Goal: Information Seeking & Learning: Learn about a topic

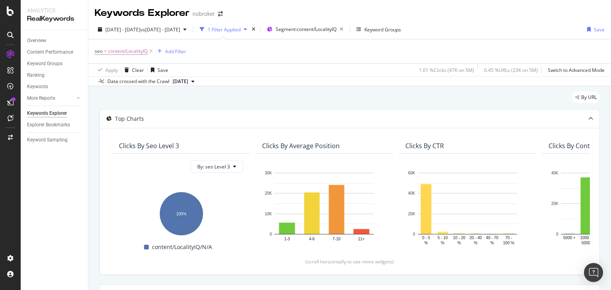
scroll to position [160, 0]
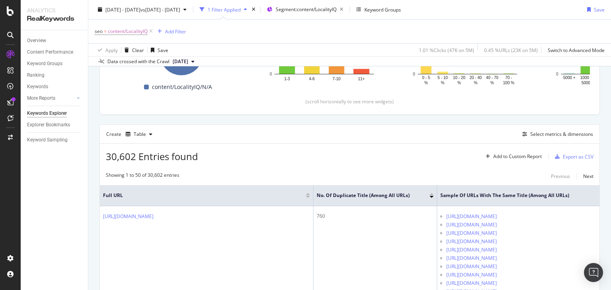
click at [471, 28] on div "seo = content/LocalityIQ Add Filter" at bounding box center [350, 31] width 510 height 24
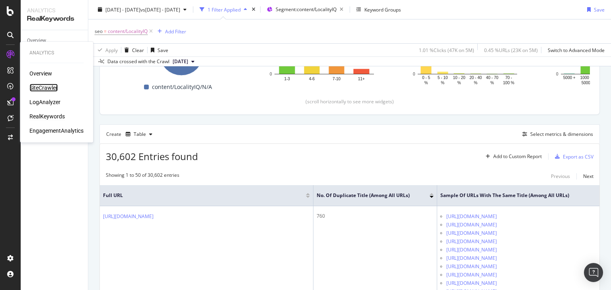
click at [52, 90] on div "SiteCrawler" at bounding box center [43, 88] width 28 height 8
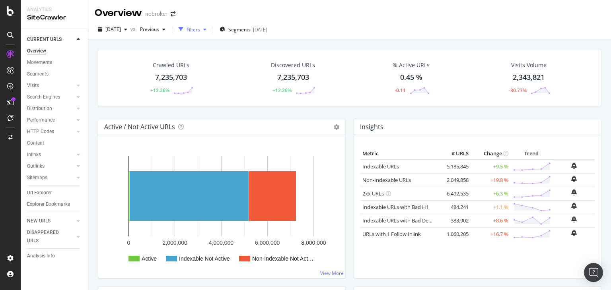
click at [200, 31] on div "Filters" at bounding box center [193, 29] width 14 height 7
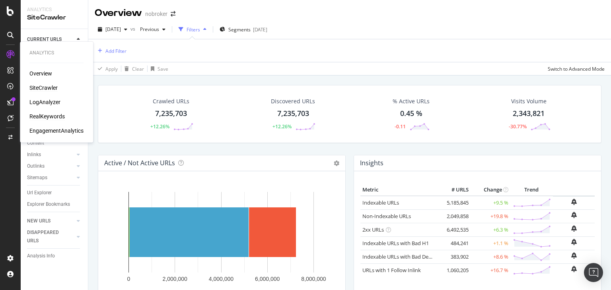
click at [48, 116] on div "RealKeywords" at bounding box center [46, 117] width 35 height 8
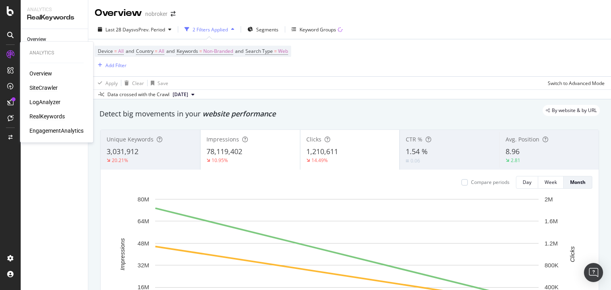
click at [49, 88] on div "SiteCrawler" at bounding box center [43, 88] width 28 height 8
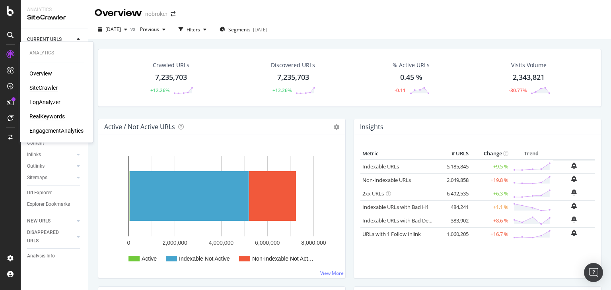
click at [39, 115] on div "RealKeywords" at bounding box center [46, 117] width 35 height 8
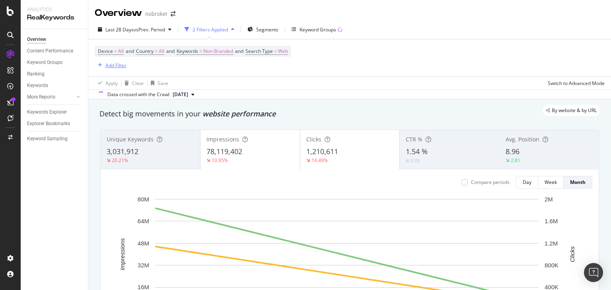
click at [114, 68] on div "Add Filter" at bounding box center [111, 65] width 32 height 9
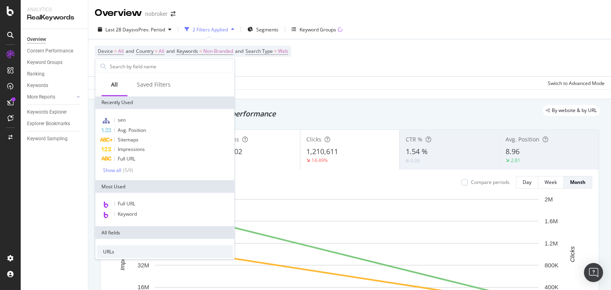
click at [260, 71] on div "Device = All and Country = All and Keywords = Non-Branded and Search Type = Web…" at bounding box center [350, 57] width 510 height 37
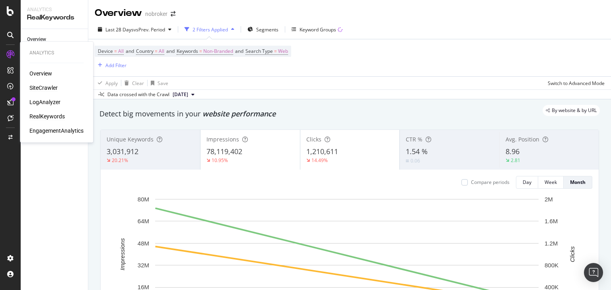
click at [43, 89] on div "SiteCrawler" at bounding box center [43, 88] width 28 height 8
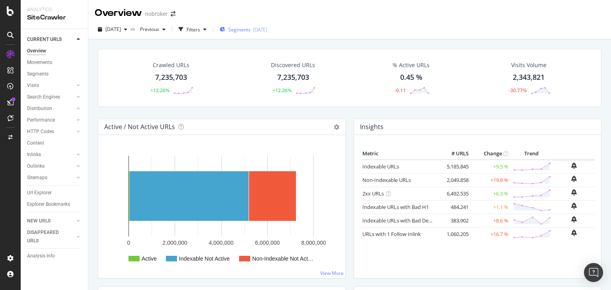
click at [243, 27] on span "Segments" at bounding box center [239, 29] width 22 height 7
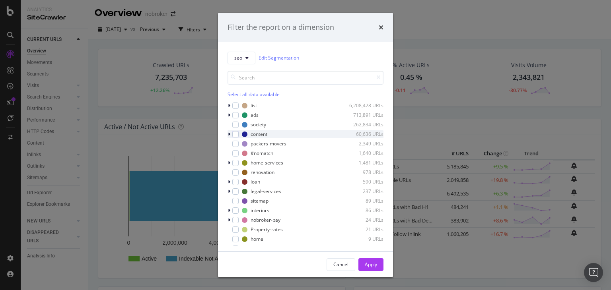
click at [228, 134] on icon "modal" at bounding box center [229, 134] width 2 height 5
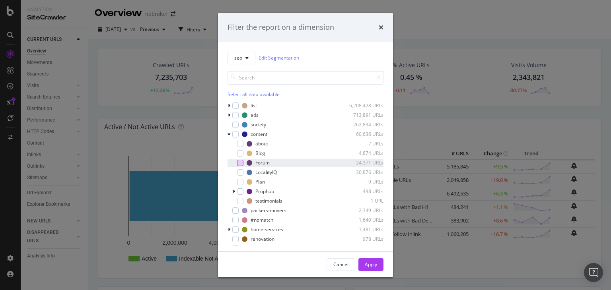
click at [238, 163] on div "modal" at bounding box center [240, 163] width 6 height 6
click at [377, 267] on button "Apply" at bounding box center [370, 264] width 25 height 13
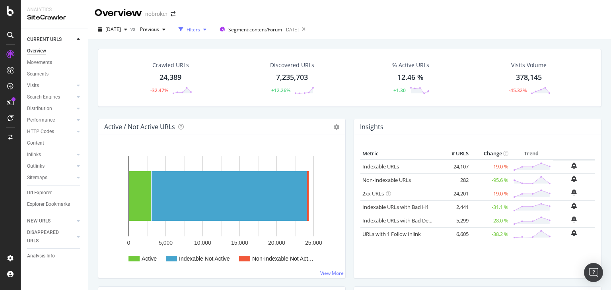
click at [200, 31] on div "Filters" at bounding box center [193, 29] width 14 height 7
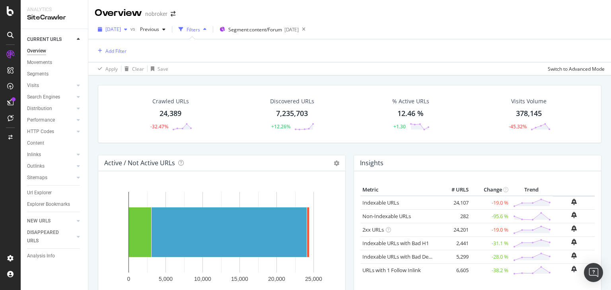
click at [121, 27] on span "[DATE]" at bounding box center [113, 29] width 16 height 7
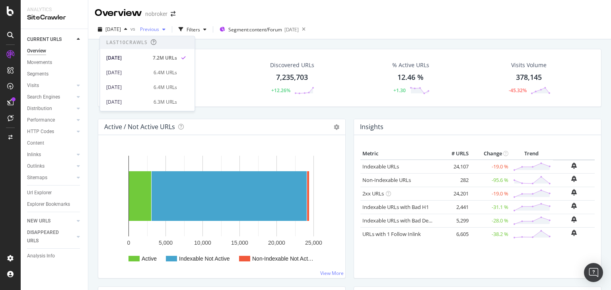
click at [159, 31] on span "Previous" at bounding box center [148, 29] width 22 height 7
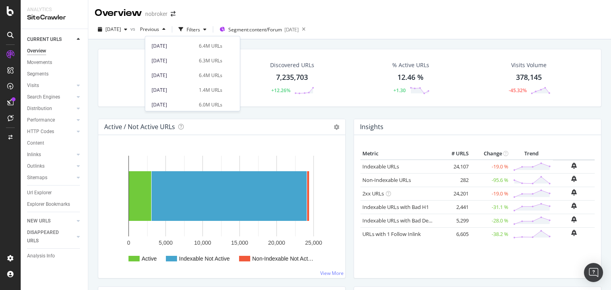
scroll to position [43, 0]
click at [249, 52] on div "Crawled URLs 24,389 -32.47% Discovered URLs 7,235,703 +12.26% % Active URLs 12.…" at bounding box center [349, 78] width 503 height 58
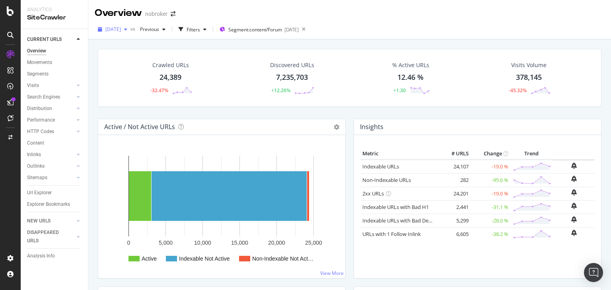
click at [121, 29] on span "[DATE]" at bounding box center [113, 29] width 16 height 7
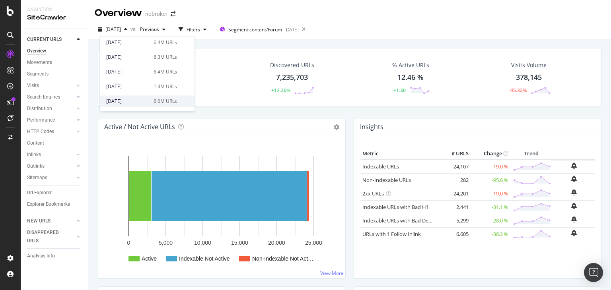
click at [150, 98] on div "[DATE] 6.0M URLs" at bounding box center [141, 101] width 71 height 7
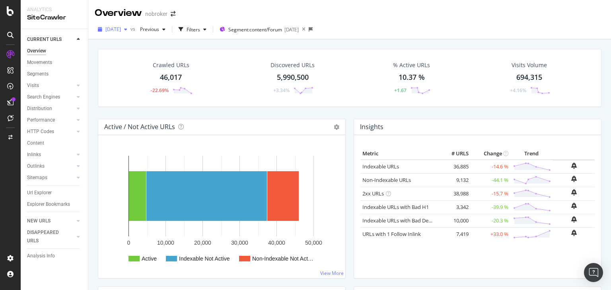
click at [119, 28] on span "[DATE]" at bounding box center [113, 29] width 16 height 7
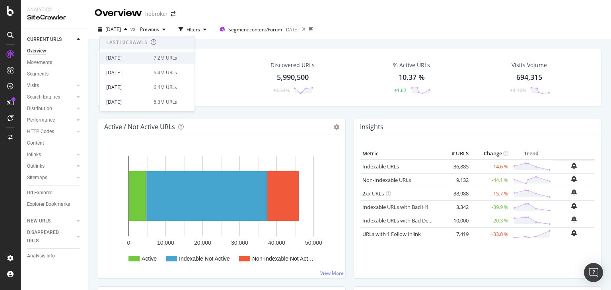
click at [134, 59] on div "[DATE]" at bounding box center [127, 57] width 43 height 7
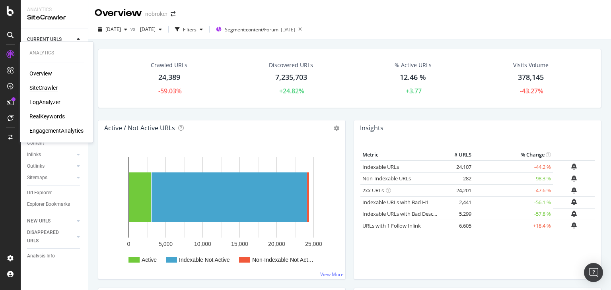
click at [41, 72] on div "Overview" at bounding box center [40, 74] width 23 height 8
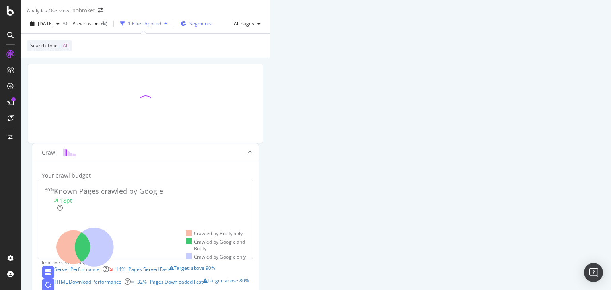
click at [212, 27] on span "Segments" at bounding box center [200, 23] width 22 height 7
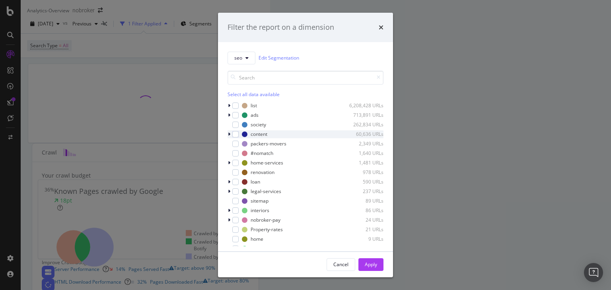
click at [228, 134] on icon "modal" at bounding box center [229, 134] width 2 height 5
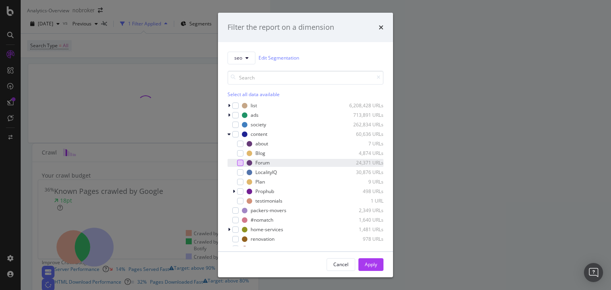
click at [237, 161] on div "modal" at bounding box center [240, 163] width 6 height 6
click at [366, 262] on div "Apply" at bounding box center [371, 264] width 12 height 7
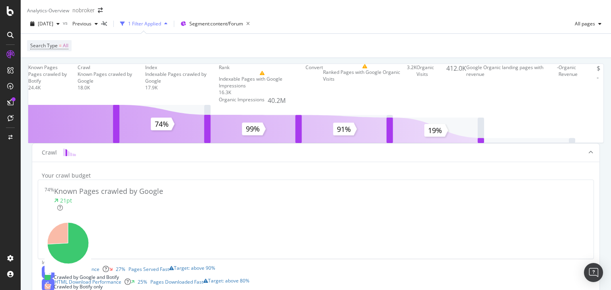
scroll to position [235, 0]
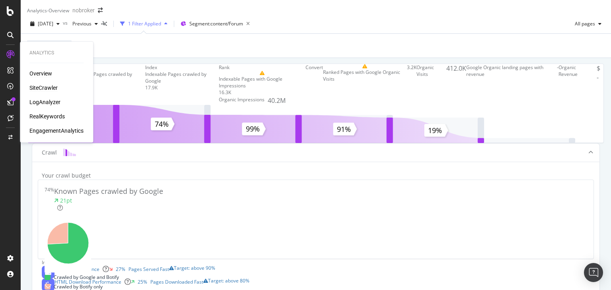
click at [38, 87] on div "SiteCrawler" at bounding box center [43, 88] width 28 height 8
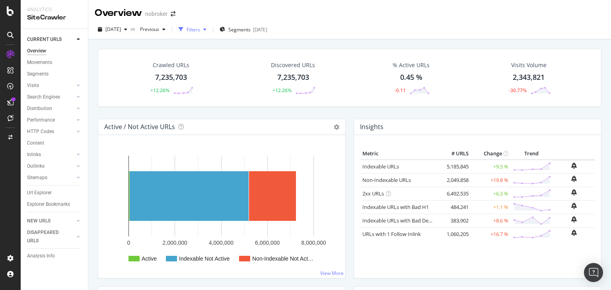
click at [200, 29] on div "Filters" at bounding box center [193, 29] width 14 height 7
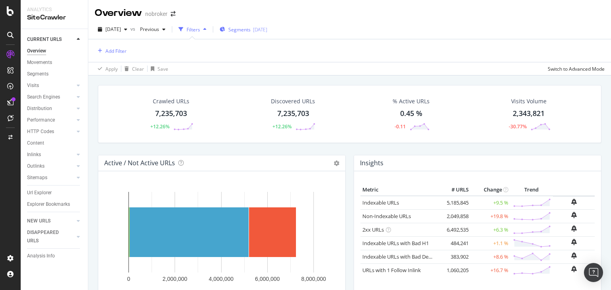
click at [244, 27] on span "Segments" at bounding box center [239, 29] width 22 height 7
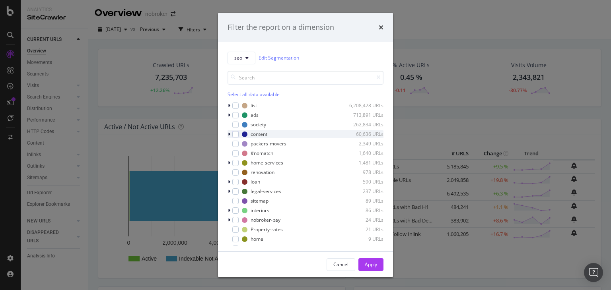
click at [229, 136] on icon "modal" at bounding box center [229, 134] width 2 height 5
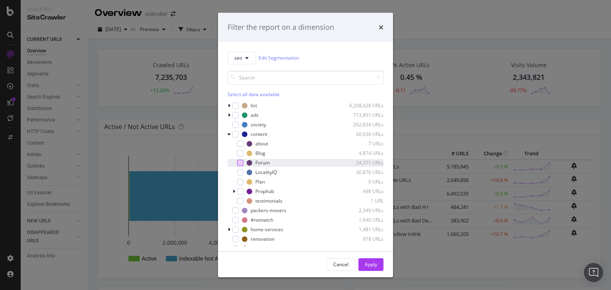
click at [240, 163] on div "modal" at bounding box center [240, 163] width 6 height 6
click at [369, 266] on div "Apply" at bounding box center [371, 264] width 12 height 7
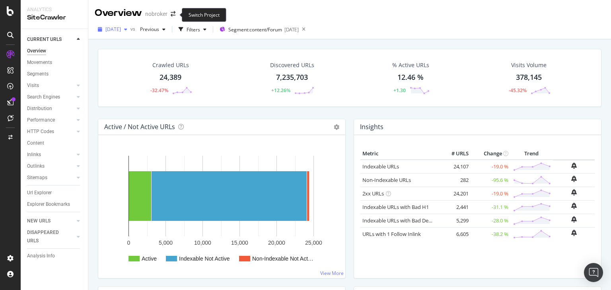
click at [116, 28] on span "[DATE]" at bounding box center [113, 29] width 16 height 7
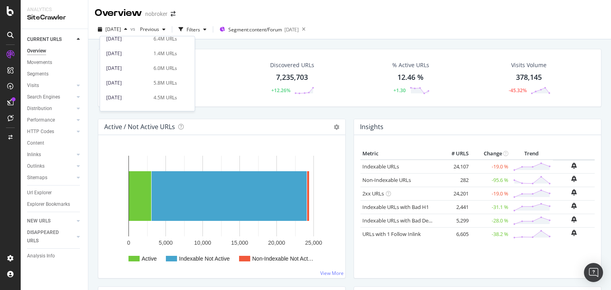
scroll to position [81, 0]
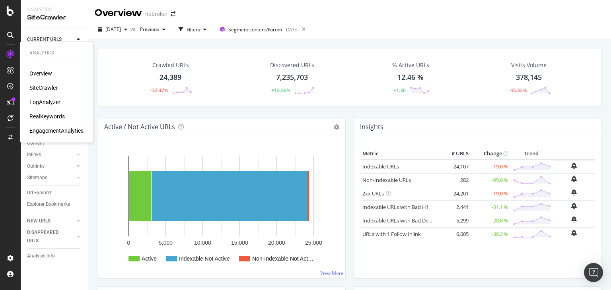
click at [46, 101] on div "LogAnalyzer" at bounding box center [44, 102] width 31 height 8
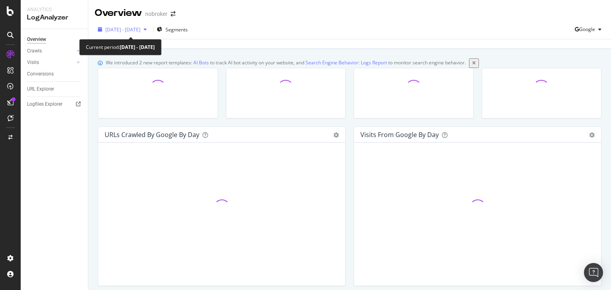
click at [128, 32] on div "[DATE] - [DATE]" at bounding box center [122, 29] width 35 height 7
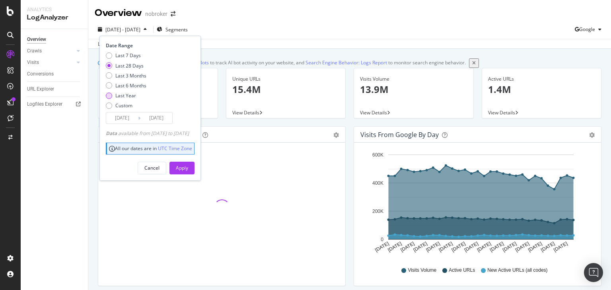
click at [128, 94] on div "Last Year" at bounding box center [125, 95] width 21 height 7
type input "[DATE]"
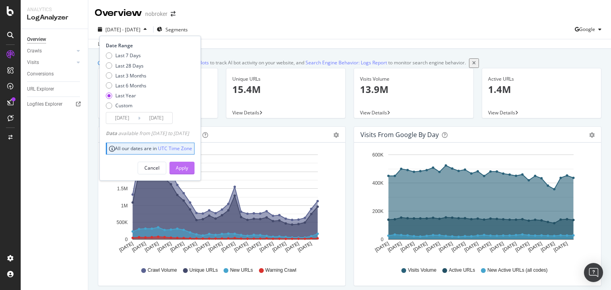
click at [188, 169] on div "Apply" at bounding box center [182, 168] width 12 height 7
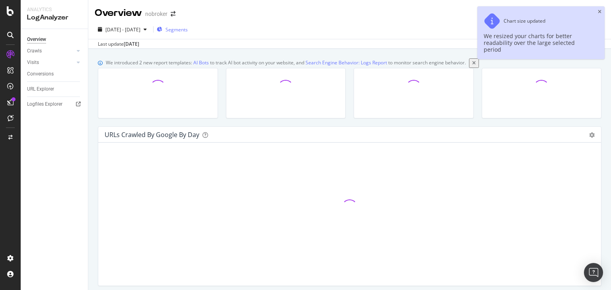
click at [188, 32] on span "Segments" at bounding box center [176, 29] width 22 height 7
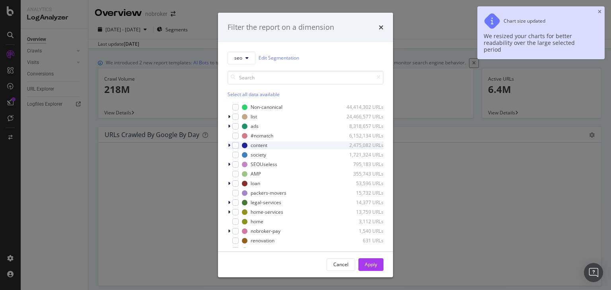
click at [230, 144] on icon "modal" at bounding box center [229, 145] width 2 height 5
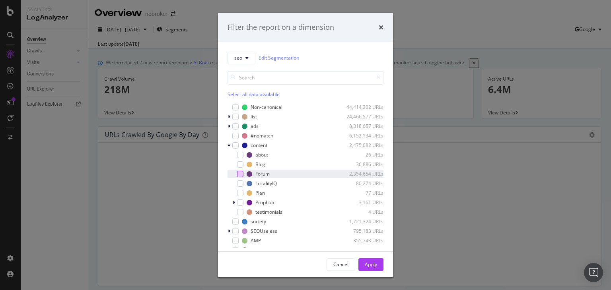
click at [239, 175] on div "modal" at bounding box center [240, 174] width 6 height 6
click at [373, 262] on div "Apply" at bounding box center [371, 264] width 12 height 7
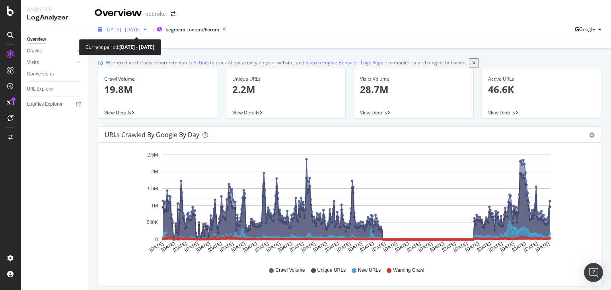
click at [140, 31] on span "[DATE] - [DATE]" at bounding box center [122, 29] width 35 height 7
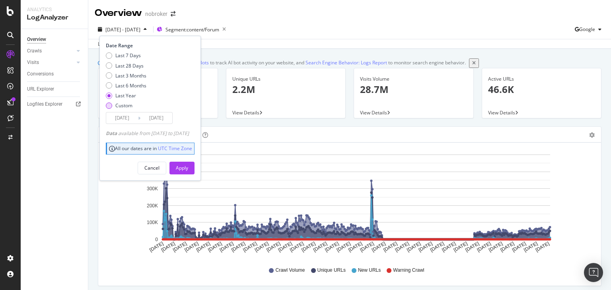
click at [120, 105] on div "Custom" at bounding box center [123, 105] width 17 height 7
type input "[DATE]"
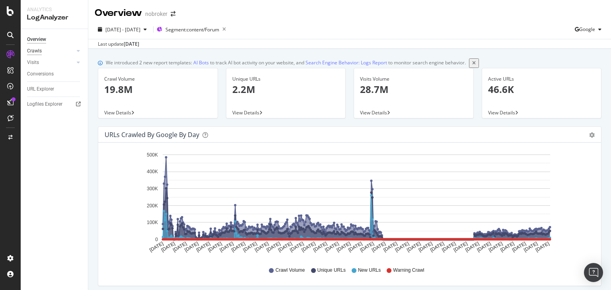
click at [36, 48] on div "Crawls" at bounding box center [34, 51] width 15 height 8
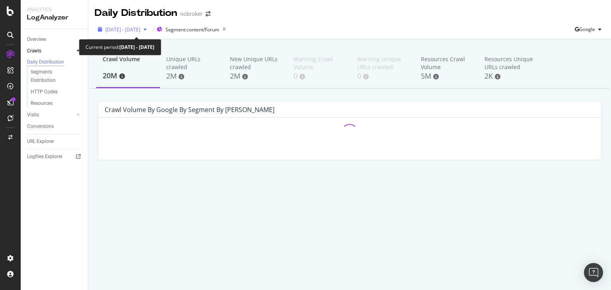
click at [136, 30] on span "[DATE] - [DATE]" at bounding box center [122, 29] width 35 height 7
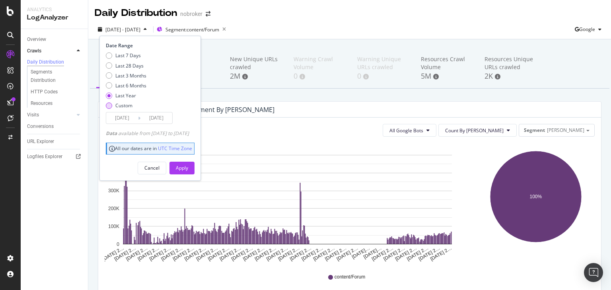
click at [118, 102] on div "Custom" at bounding box center [123, 105] width 17 height 7
click at [129, 115] on input "[DATE]" at bounding box center [122, 118] width 32 height 11
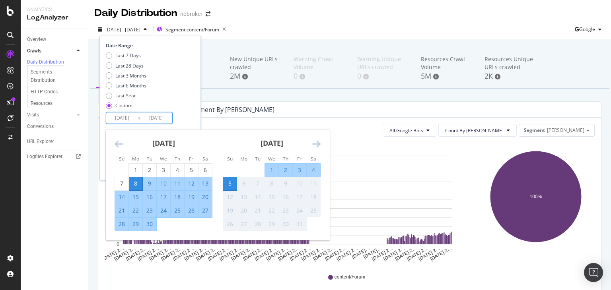
click at [119, 144] on icon "Move backward to switch to the previous month." at bounding box center [119, 144] width 8 height 10
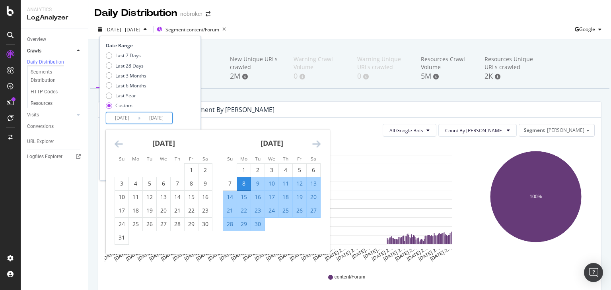
click at [119, 144] on icon "Move backward to switch to the previous month." at bounding box center [119, 144] width 8 height 10
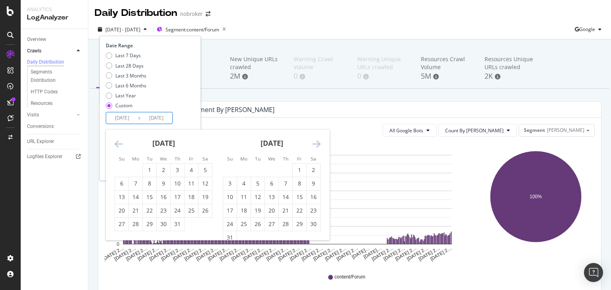
click at [119, 144] on icon "Move backward to switch to the previous month." at bounding box center [119, 144] width 8 height 10
click at [116, 146] on icon "Move backward to switch to the previous month." at bounding box center [119, 144] width 8 height 10
click at [145, 170] on div "1" at bounding box center [150, 170] width 14 height 8
type input "[DATE]"
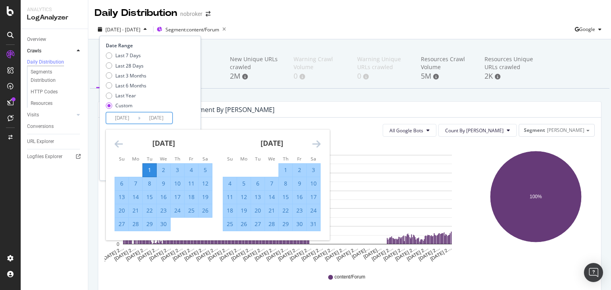
click at [180, 120] on div "Date Range Last 7 Days Last 28 Days Last 3 Months Last 6 Months Last Year Custo…" at bounding box center [149, 83] width 87 height 82
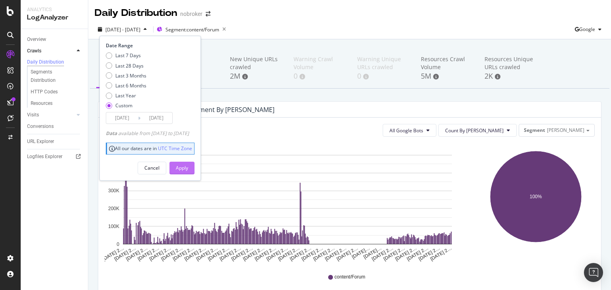
click at [188, 169] on div "Apply" at bounding box center [182, 168] width 12 height 7
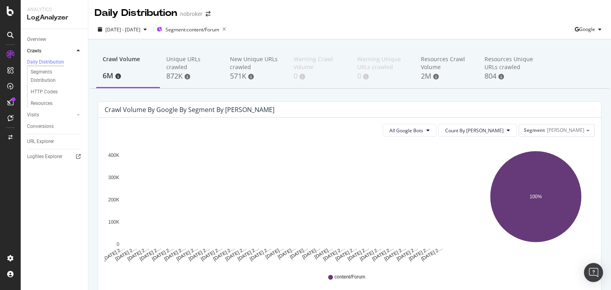
drag, startPoint x: 610, startPoint y: 91, endPoint x: 381, endPoint y: 134, distance: 232.9
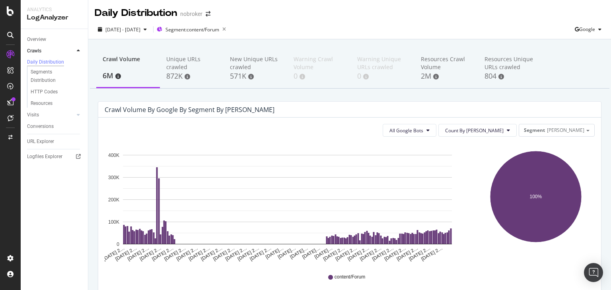
click at [381, 134] on div "All Google Bots Count By Day Segment Seo" at bounding box center [350, 130] width 490 height 13
click at [503, 132] on span "Count By [PERSON_NAME]" at bounding box center [474, 130] width 58 height 7
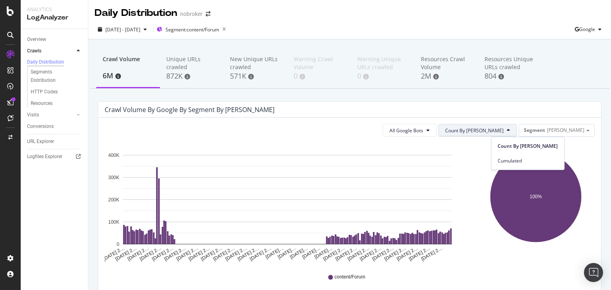
click at [503, 131] on span "Count By [PERSON_NAME]" at bounding box center [474, 130] width 58 height 7
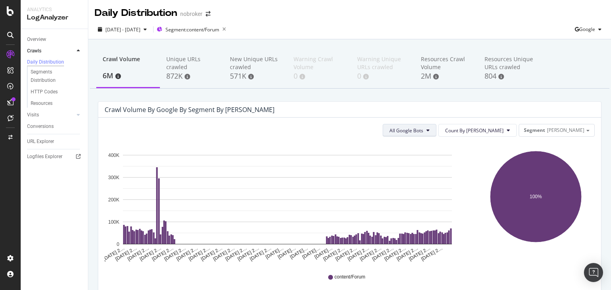
click at [429, 131] on icon at bounding box center [427, 130] width 3 height 5
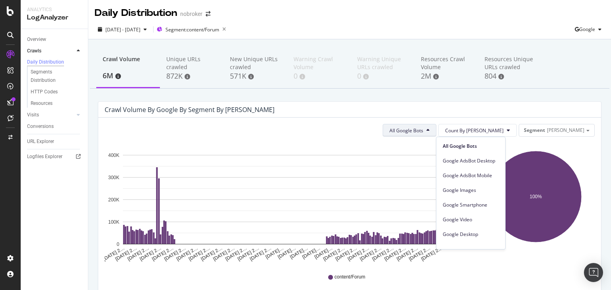
click at [429, 131] on icon at bounding box center [427, 130] width 3 height 5
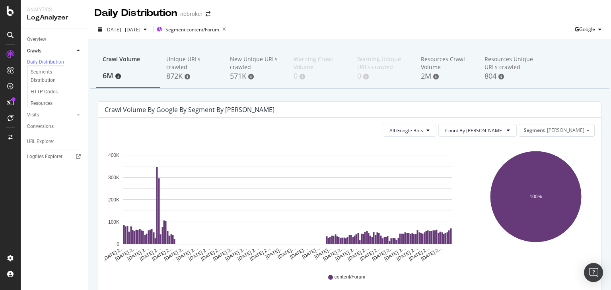
click at [495, 140] on div "All Google Bots Count By Day Segment Seo Hold CTRL while clicking to filter the…" at bounding box center [349, 233] width 503 height 230
click at [498, 137] on div "All Google Bots Count By Day Segment Seo Hold CTRL while clicking to filter the…" at bounding box center [349, 233] width 503 height 230
click at [501, 132] on span "Count By [PERSON_NAME]" at bounding box center [474, 130] width 58 height 7
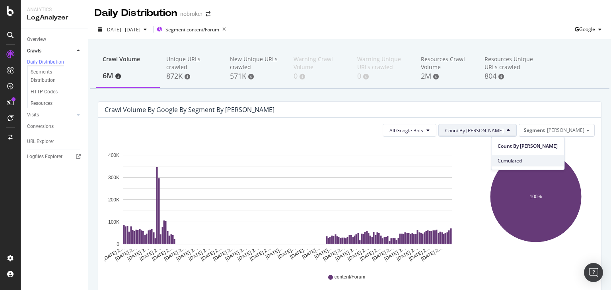
click at [506, 157] on span "Cumulated" at bounding box center [527, 160] width 60 height 7
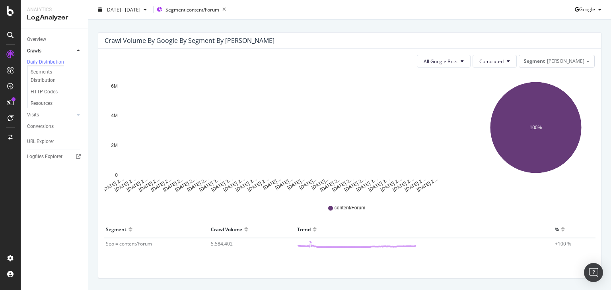
scroll to position [93, 0]
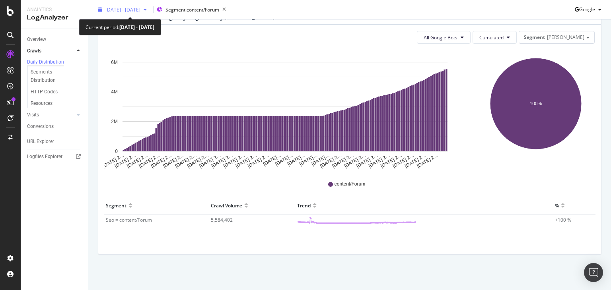
click at [129, 5] on div "[DATE] - [DATE]" at bounding box center [122, 10] width 55 height 12
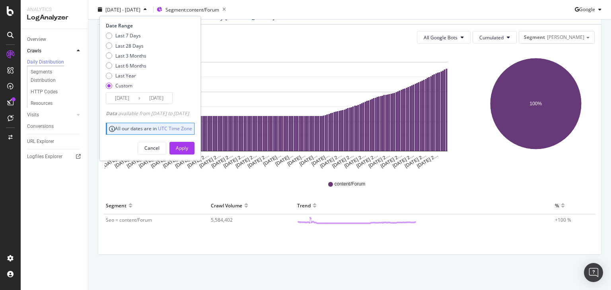
click at [600, 129] on div "Crawl Volume 6M Unique URLs crawled 872K New Unique URLs crawled 571K Warning C…" at bounding box center [349, 118] width 522 height 344
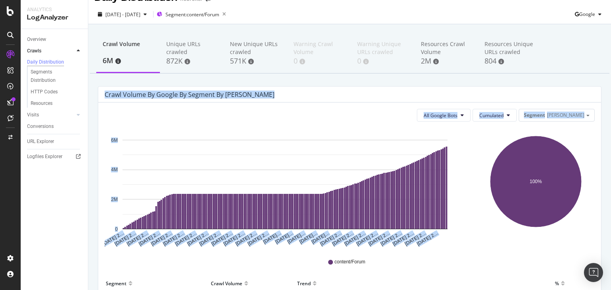
scroll to position [0, 0]
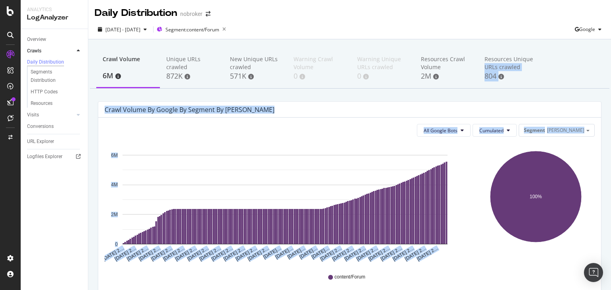
drag, startPoint x: 610, startPoint y: 128, endPoint x: 601, endPoint y: 48, distance: 81.2
click at [601, 48] on div "Daily Distribution nobroker [DATE] - [DATE] Segment: content/Forum Google Crawl…" at bounding box center [349, 145] width 522 height 290
click at [528, 99] on div "Crawl Volume 6M Unique URLs crawled 872K New Unique URLs crawled 571K Warning C…" at bounding box center [349, 211] width 522 height 344
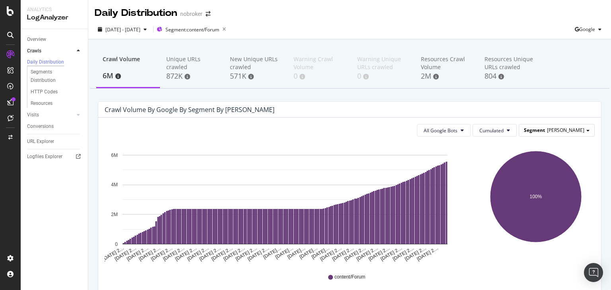
click at [545, 127] on span "Segment" at bounding box center [534, 130] width 21 height 7
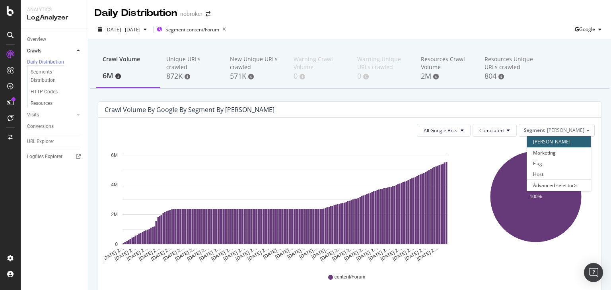
click at [537, 97] on div "Crawl Volume 6M Unique URLs crawled 872K New Unique URLs crawled 571K Warning C…" at bounding box center [349, 211] width 522 height 344
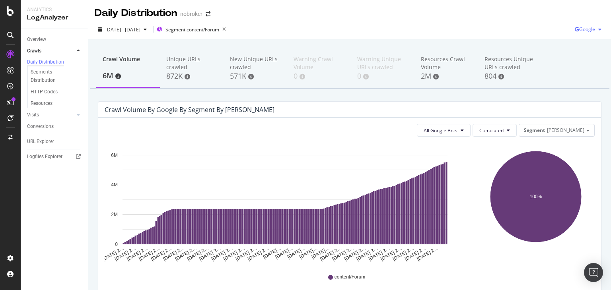
click at [579, 31] on span "Google" at bounding box center [587, 29] width 16 height 7
click at [437, 23] on div "[DATE] - [DATE] Segment: content/Forum Google" at bounding box center [349, 31] width 522 height 16
click at [46, 77] on div "Segments Distribution" at bounding box center [53, 76] width 44 height 17
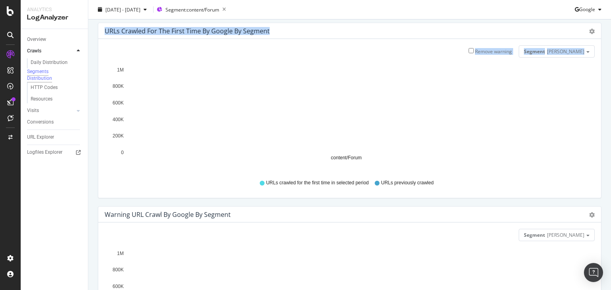
scroll to position [206, 0]
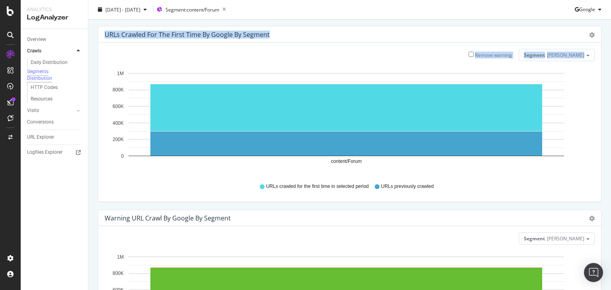
drag, startPoint x: 610, startPoint y: 69, endPoint x: 604, endPoint y: 159, distance: 90.9
click at [604, 159] on div "Segments Distribution nobroker [DATE] - [DATE] Segment: content/Forum Google Un…" at bounding box center [349, 145] width 522 height 290
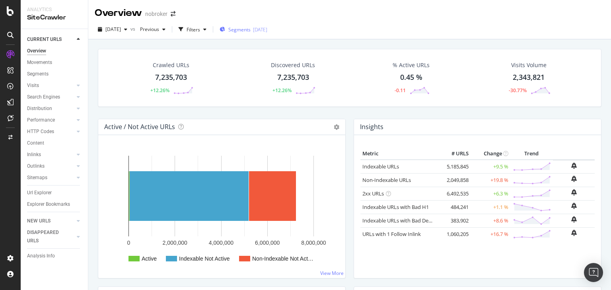
click at [265, 31] on div "Segments [DATE]" at bounding box center [243, 29] width 48 height 7
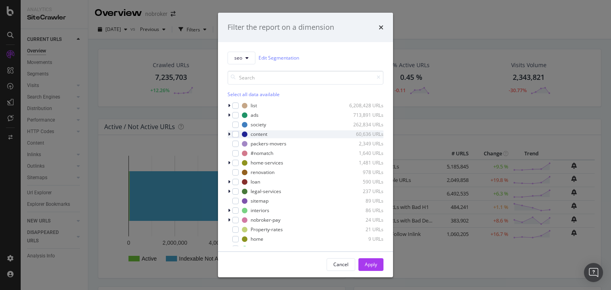
click at [227, 135] on div "modal" at bounding box center [229, 134] width 5 height 8
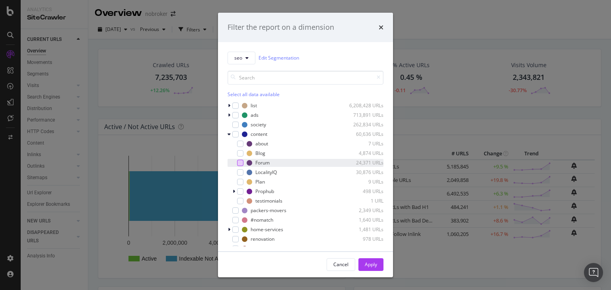
click at [240, 161] on div "modal" at bounding box center [240, 163] width 6 height 6
click at [372, 265] on div "Apply" at bounding box center [371, 264] width 12 height 7
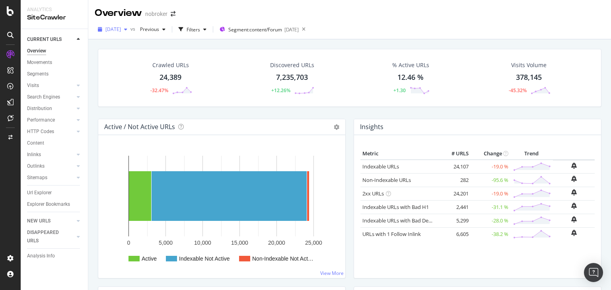
click at [118, 28] on span "[DATE]" at bounding box center [113, 29] width 16 height 7
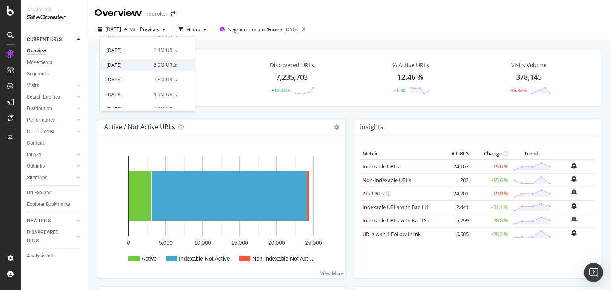
scroll to position [83, 0]
click at [150, 60] on div "[DATE] 6.0M URLs" at bounding box center [141, 63] width 71 height 7
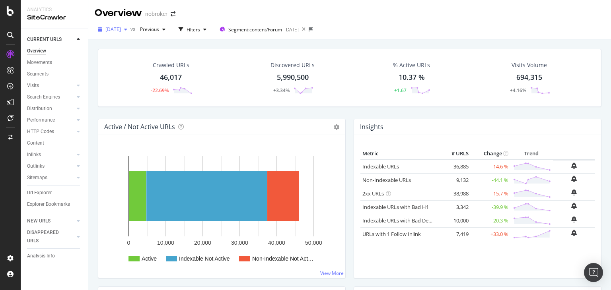
click at [118, 28] on span "[DATE]" at bounding box center [113, 29] width 16 height 7
click at [211, 80] on div "Crawled URLs 46,017 -22.69%" at bounding box center [170, 77] width 121 height 41
click at [121, 29] on span "[DATE]" at bounding box center [113, 29] width 16 height 7
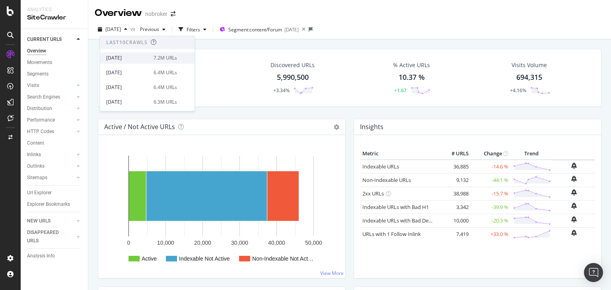
click at [146, 57] on div "[DATE]" at bounding box center [127, 57] width 43 height 7
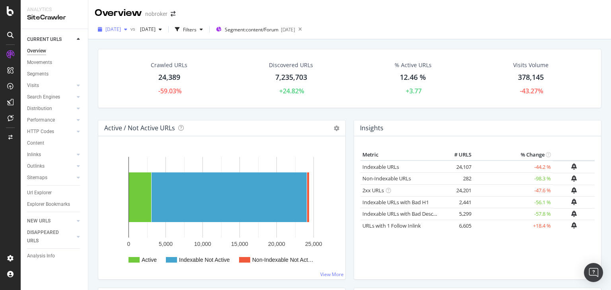
click at [130, 34] on div "[DATE]" at bounding box center [113, 29] width 36 height 12
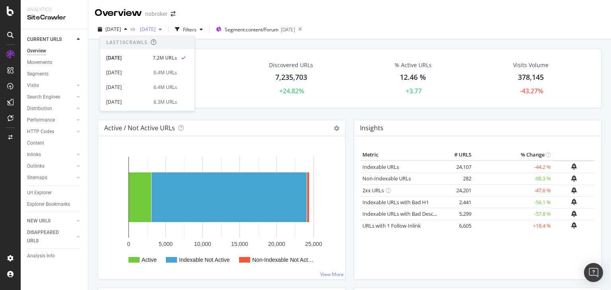
click at [155, 31] on span "[DATE]" at bounding box center [146, 29] width 19 height 7
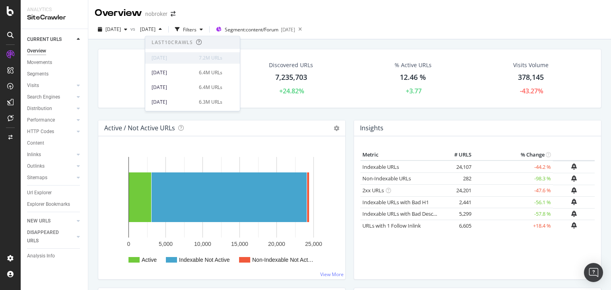
click at [165, 62] on div "2025 Sep. 1st 7.2M URLs" at bounding box center [192, 58] width 95 height 12
click at [121, 31] on span "[DATE]" at bounding box center [113, 29] width 16 height 7
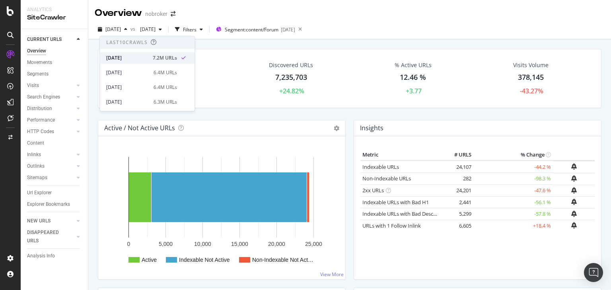
click at [128, 62] on div "2025 Sep. 1st 7.2M URLs" at bounding box center [147, 58] width 95 height 12
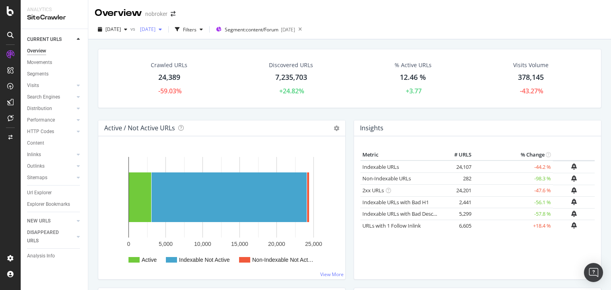
click at [155, 29] on span "[DATE]" at bounding box center [146, 29] width 19 height 7
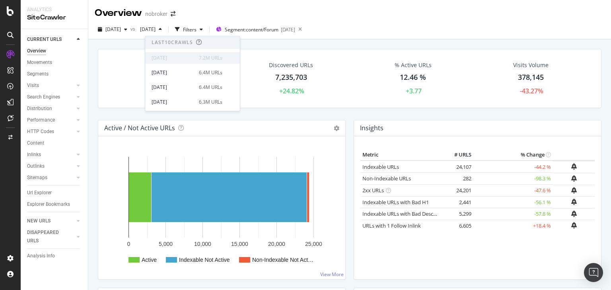
click at [162, 59] on div "[DATE]" at bounding box center [172, 57] width 43 height 7
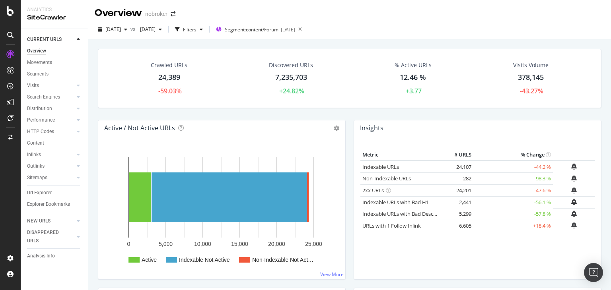
click at [126, 37] on div "2025 Sep. 1st vs 2025 Mar. 3rd Filters Segment: content/Forum 2025-09-03" at bounding box center [349, 31] width 522 height 16
click at [119, 31] on span "[DATE]" at bounding box center [113, 29] width 16 height 7
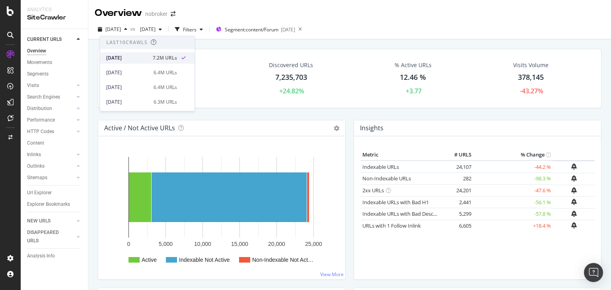
click at [121, 57] on div "[DATE]" at bounding box center [127, 57] width 42 height 7
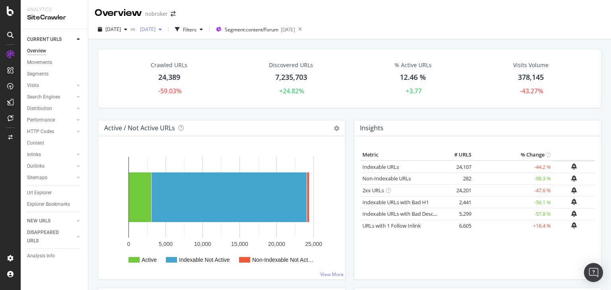
click at [155, 31] on span "[DATE]" at bounding box center [146, 29] width 19 height 7
drag, startPoint x: 240, startPoint y: 44, endPoint x: 239, endPoint y: 54, distance: 10.4
click at [239, 54] on div "Last 10 Crawls [DATE] 7.2M URLs [DATE] 6.4M URLs [DATE] 6.4M URLs [DATE] 6.3M U…" at bounding box center [192, 74] width 95 height 76
click at [175, 75] on div "[DATE]" at bounding box center [172, 72] width 43 height 7
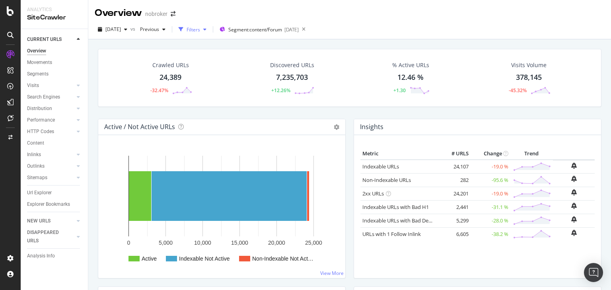
click at [200, 27] on div "Filters" at bounding box center [193, 29] width 14 height 7
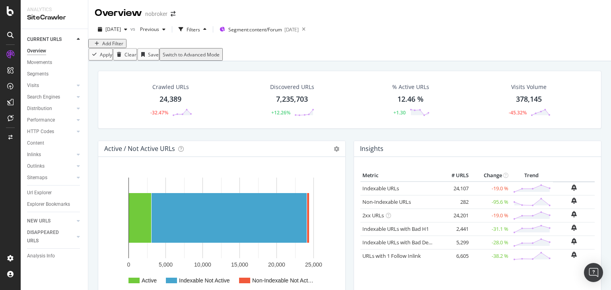
click at [111, 47] on div "Add Filter" at bounding box center [112, 43] width 21 height 7
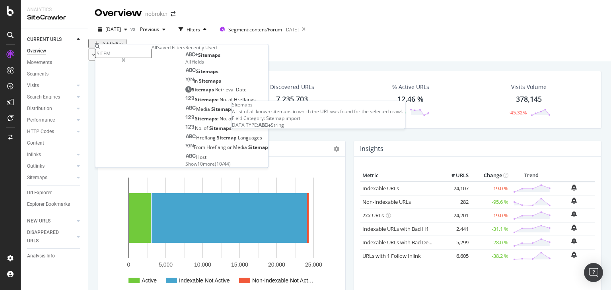
type input "SITEM"
click at [198, 59] on span "Sitemaps" at bounding box center [209, 55] width 22 height 7
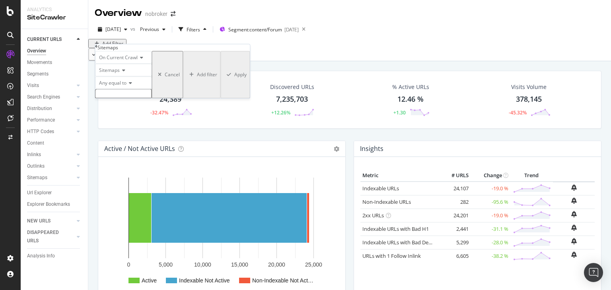
click at [111, 99] on input "text" at bounding box center [123, 93] width 56 height 9
click at [134, 99] on input "CLEANING" at bounding box center [123, 93] width 56 height 9
type input "C"
click at [51, 83] on div "RealKeywords" at bounding box center [35, 79] width 31 height 7
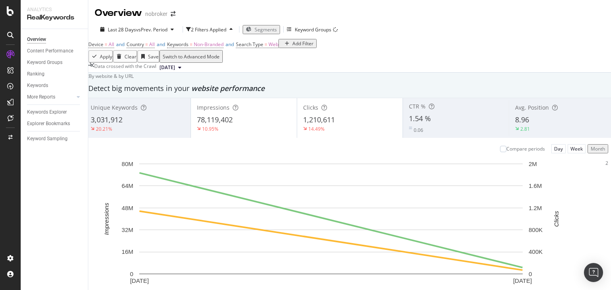
click at [292, 47] on div "Add Filter" at bounding box center [302, 43] width 21 height 7
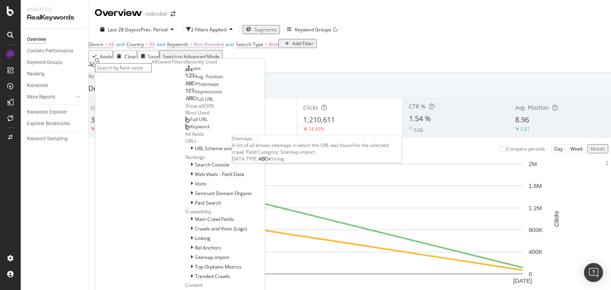
click at [198, 88] on span "Sitemaps" at bounding box center [208, 84] width 21 height 7
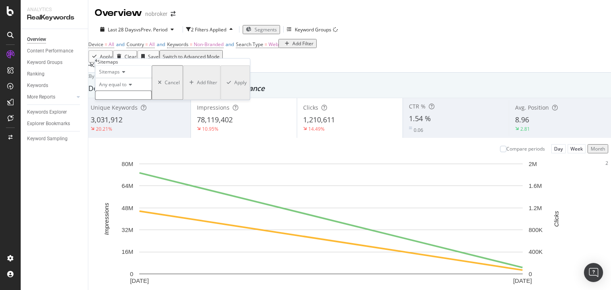
click at [115, 100] on input "text" at bounding box center [123, 95] width 56 height 9
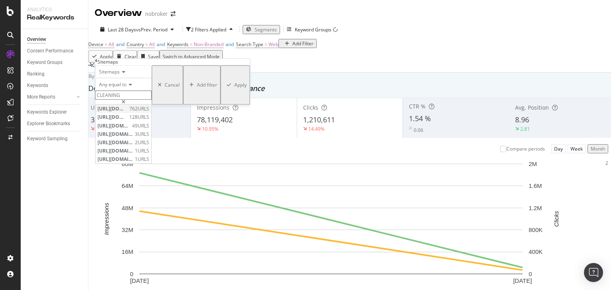
click at [127, 113] on span "https://www.nobroker.in/forum/sitemap-index/?id=cleaning.xml" at bounding box center [112, 109] width 30 height 7
type input "https://www.nobroker.in/forum/sitemap-index/?id=cleaning.xml"
click at [234, 89] on div "Apply" at bounding box center [240, 85] width 12 height 7
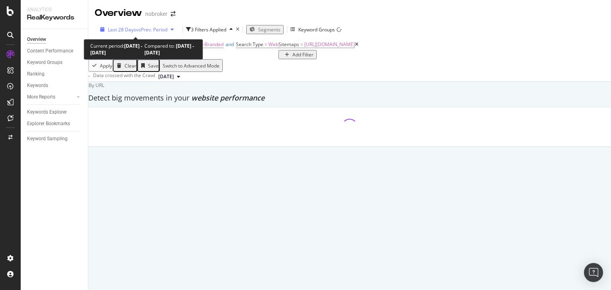
click at [125, 31] on span "Last 28 Days" at bounding box center [122, 29] width 28 height 7
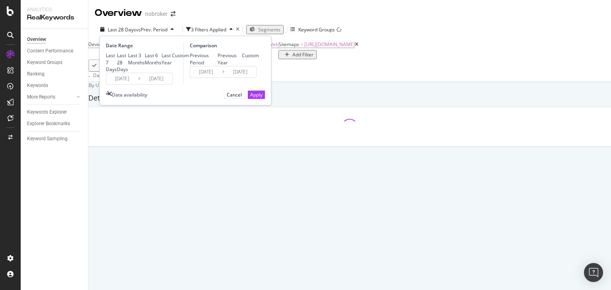
click at [153, 84] on input "2025/10/02" at bounding box center [156, 78] width 32 height 11
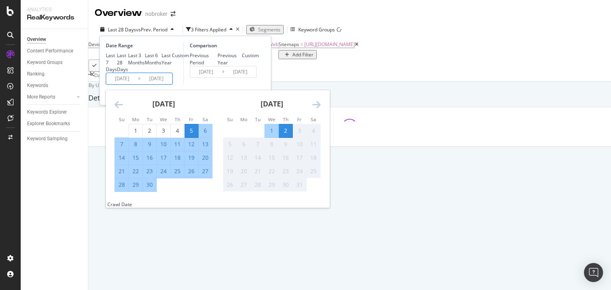
click at [119, 109] on icon "Move backward to switch to the previous month." at bounding box center [119, 105] width 8 height 10
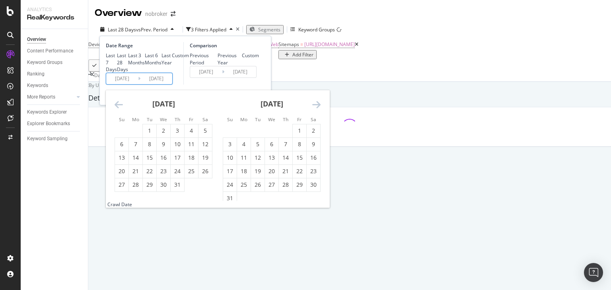
click at [119, 109] on icon "Move backward to switch to the previous month." at bounding box center [119, 105] width 8 height 10
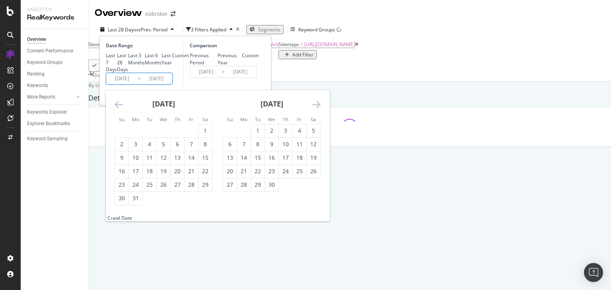
click at [124, 84] on input "2025/09/05" at bounding box center [122, 78] width 32 height 11
click at [258, 135] on div "1" at bounding box center [258, 131] width 14 height 8
type input "[DATE]"
type input "2024/09/28"
type input "2025/03/31"
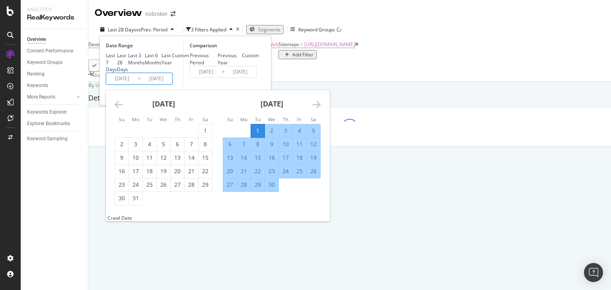
click at [159, 84] on input "2025/10/02" at bounding box center [156, 78] width 32 height 11
click at [269, 189] on div "30" at bounding box center [272, 185] width 14 height 8
type input "2025/04/30"
type input "2025/03/02"
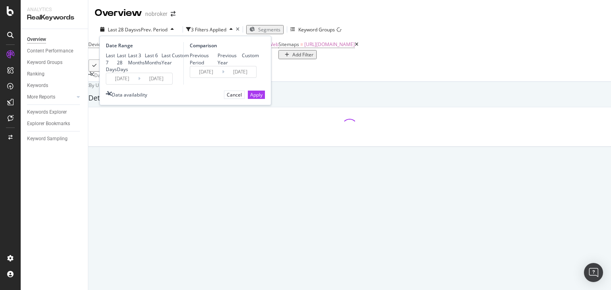
click at [161, 84] on input "2025/04/30" at bounding box center [156, 78] width 32 height 11
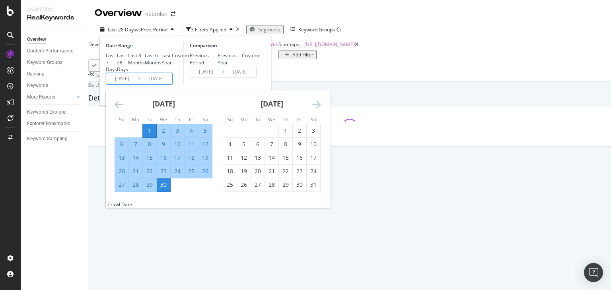
click at [208, 85] on div "Comparison Previous Period Previous Year Custom 2025/03/02 Navigate forward to …" at bounding box center [221, 63] width 76 height 43
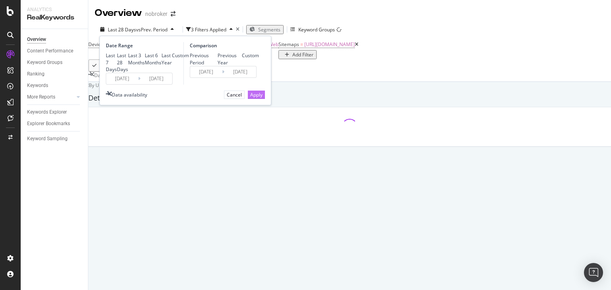
click at [250, 98] on div "Apply" at bounding box center [256, 94] width 12 height 7
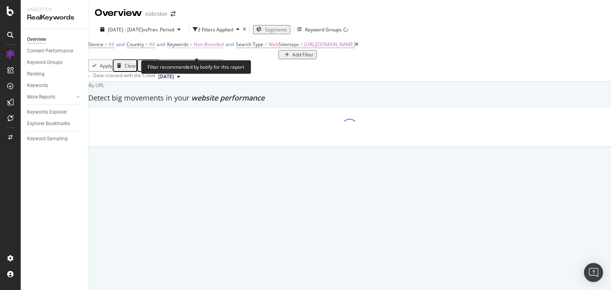
click at [217, 48] on span "Non-Branded" at bounding box center [209, 44] width 30 height 7
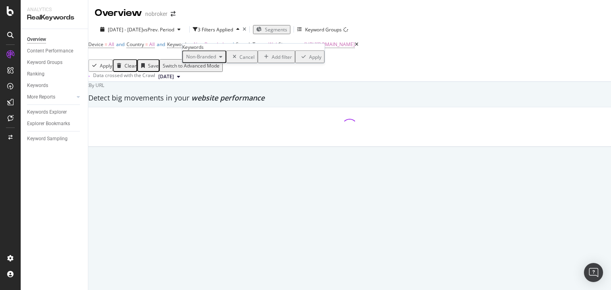
click at [215, 60] on span "Non-Branded" at bounding box center [199, 56] width 33 height 7
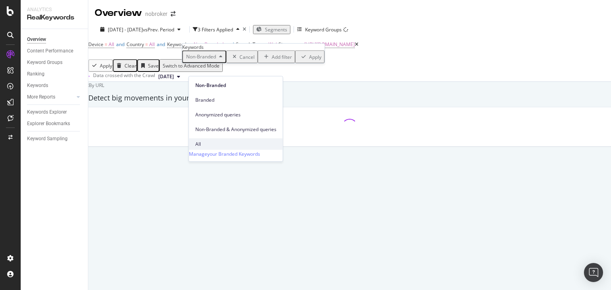
click at [208, 138] on div "All" at bounding box center [236, 144] width 94 height 12
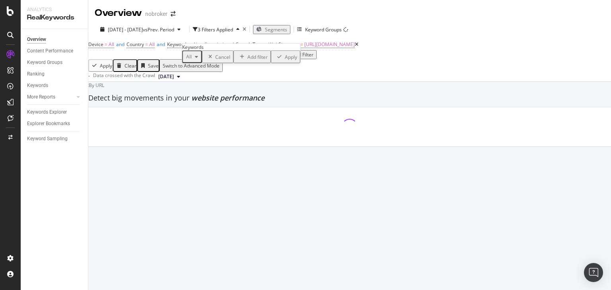
click at [285, 60] on div "Apply" at bounding box center [291, 56] width 12 height 7
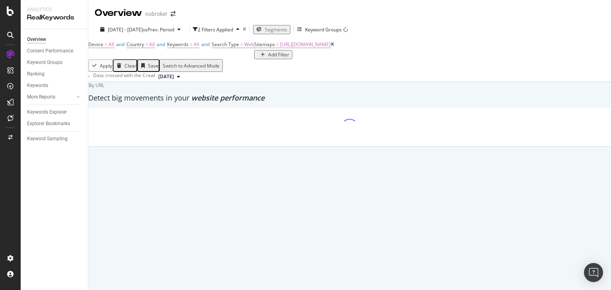
click at [287, 27] on span "Segments" at bounding box center [276, 29] width 22 height 7
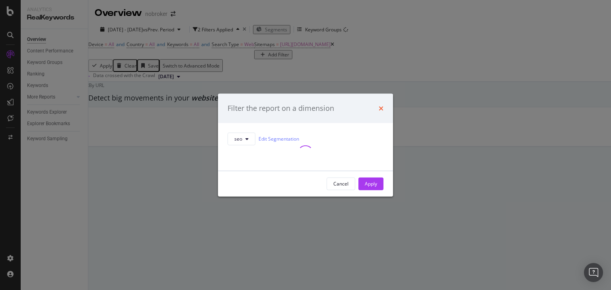
click at [381, 105] on icon "times" at bounding box center [381, 108] width 5 height 6
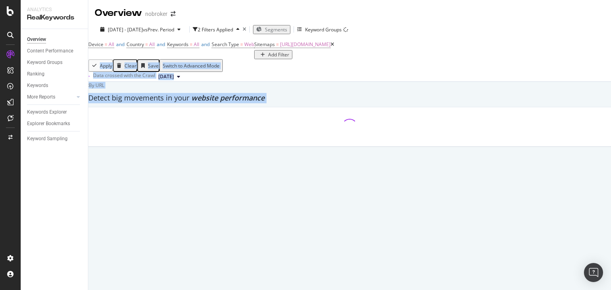
scroll to position [334, 0]
drag, startPoint x: 610, startPoint y: 37, endPoint x: 610, endPoint y: 89, distance: 52.1
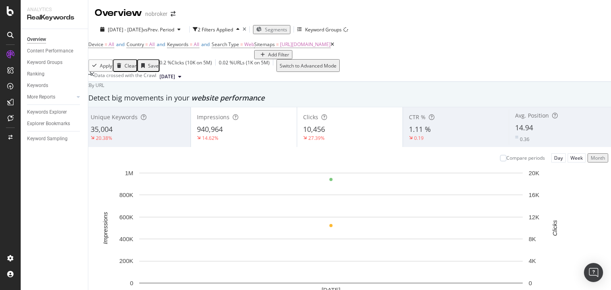
scroll to position [1460, 0]
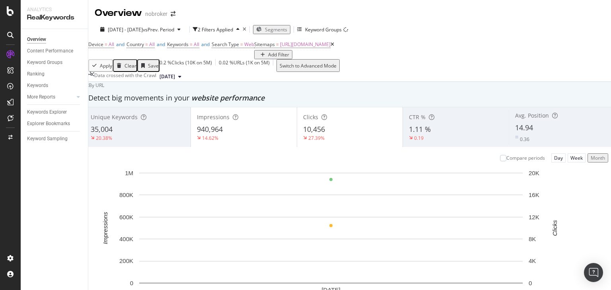
drag, startPoint x: 610, startPoint y: 146, endPoint x: 610, endPoint y: 124, distance: 21.9
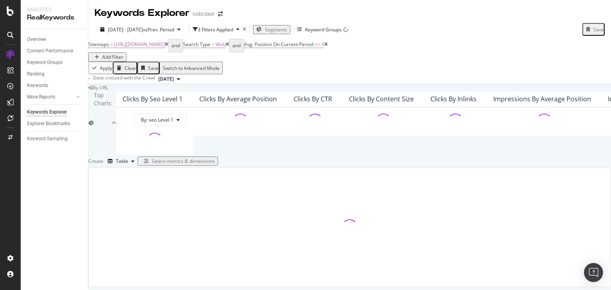
click at [328, 47] on icon at bounding box center [326, 44] width 4 height 5
click at [229, 47] on icon at bounding box center [227, 44] width 4 height 5
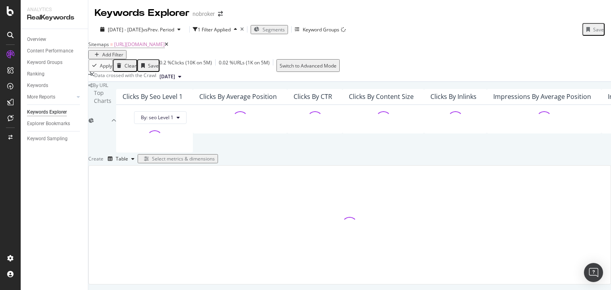
scroll to position [160, 0]
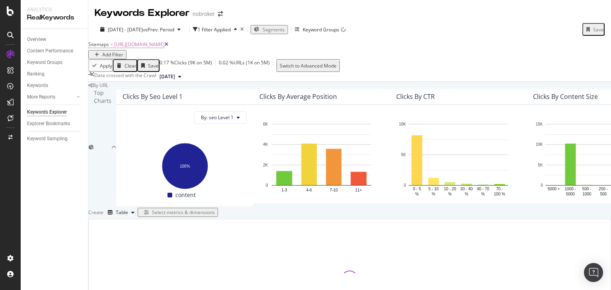
click at [610, 153] on div "Keywords Explorer nobroker 2025 Apr. 1st - Apr. 30th vs Prev. Period 1 Filter A…" at bounding box center [349, 169] width 522 height 338
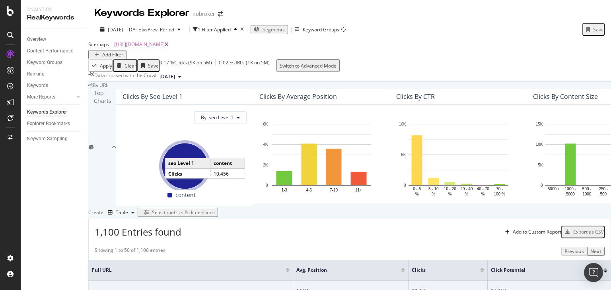
click at [175, 73] on span "[DATE]" at bounding box center [167, 76] width 16 height 7
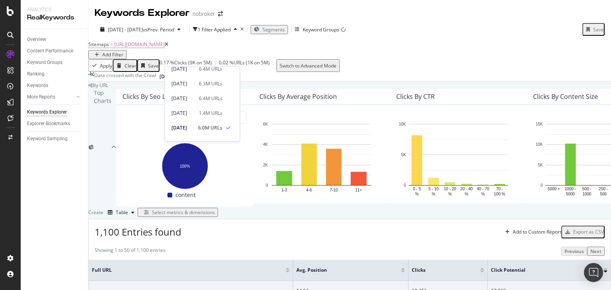
scroll to position [52, 0]
click at [194, 95] on div "[DATE]" at bounding box center [182, 94] width 23 height 7
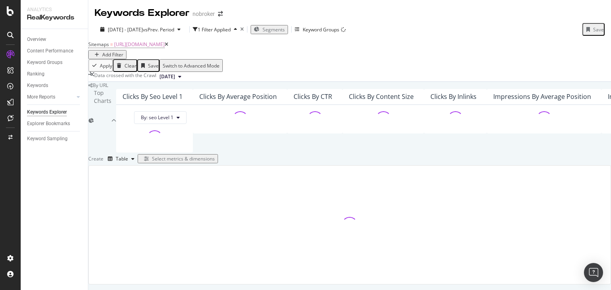
click at [610, 37] on div "Keywords Explorer nobroker 2025 Apr. 1st - Apr. 30th vs Prev. Period 1 Filter A…" at bounding box center [349, 142] width 522 height 285
click at [602, 116] on div "By URL Top Charts Clicks By seo Level 1 By: seo Level 1 Clicks By Average Posit…" at bounding box center [349, 183] width 522 height 202
click at [603, 118] on div "By URL Top Charts Clicks By seo Level 1 By: seo Level 1 Clicks By Average Posit…" at bounding box center [349, 183] width 522 height 202
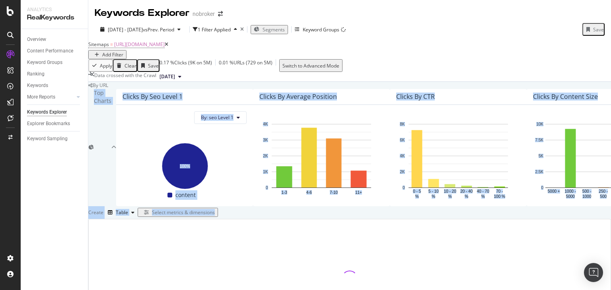
scroll to position [46, 0]
drag, startPoint x: 610, startPoint y: 125, endPoint x: 610, endPoint y: 60, distance: 64.8
click at [610, 60] on div "Keywords Explorer nobroker 2025 Apr. 1st - Apr. 30th vs Prev. Period 1 Filter A…" at bounding box center [349, 169] width 522 height 338
click at [597, 82] on div "By URL Top Charts Clicks By seo Level 1 By: seo Level 1 Hold CTRL while clickin…" at bounding box center [349, 210] width 522 height 256
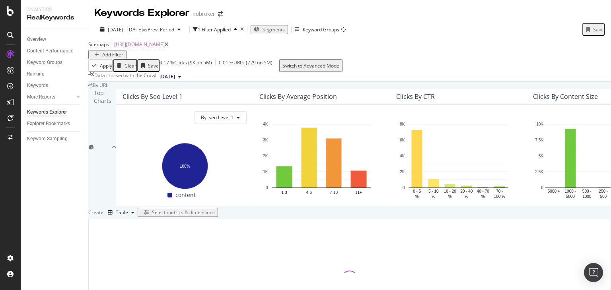
scroll to position [160, 0]
click at [602, 151] on div "By URL Top Charts Clicks By seo Level 1 By: seo Level 1 Hold CTRL while clickin…" at bounding box center [349, 210] width 522 height 256
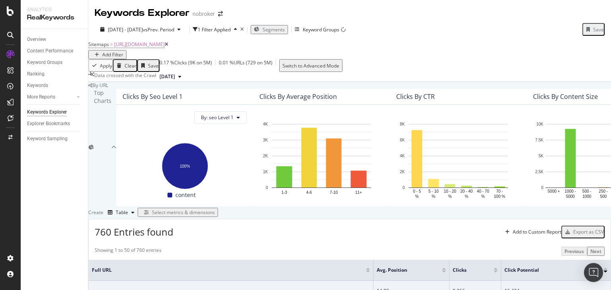
scroll to position [207, 0]
click at [175, 73] on span "[DATE]" at bounding box center [167, 76] width 16 height 7
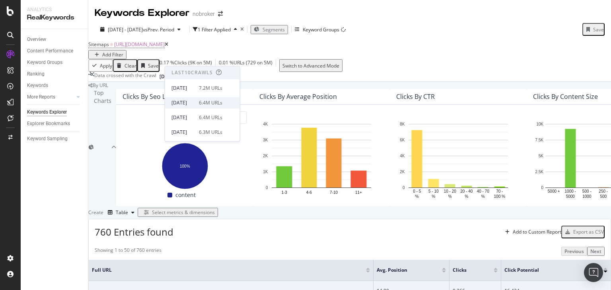
click at [209, 101] on div "2025 Aug. 4th 6.4M URLs" at bounding box center [196, 102] width 51 height 7
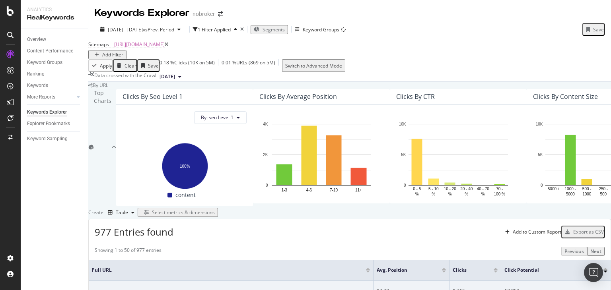
scroll to position [167, 0]
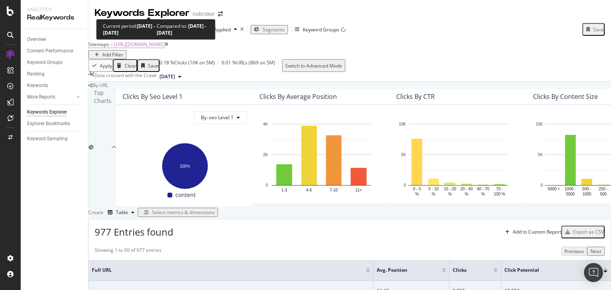
click at [132, 26] on span "2025 Apr. 1st - Apr. 30th" at bounding box center [125, 29] width 35 height 7
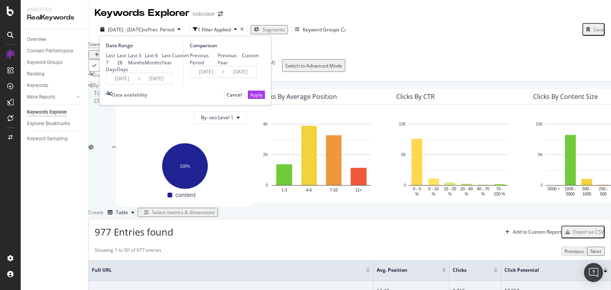
click at [159, 84] on input "2025/04/30" at bounding box center [156, 78] width 32 height 11
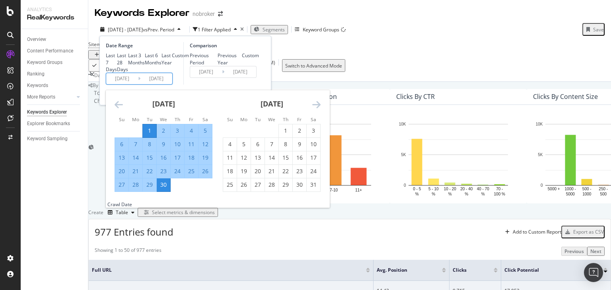
click at [319, 109] on icon "Move forward to switch to the next month." at bounding box center [316, 105] width 8 height 10
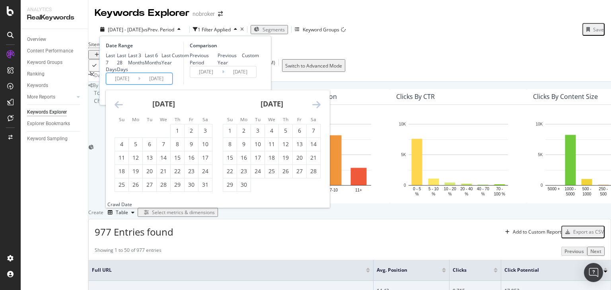
click at [319, 109] on icon "Move forward to switch to the next month." at bounding box center [316, 105] width 8 height 10
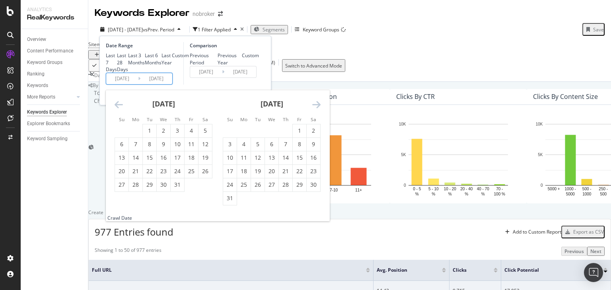
click at [120, 84] on input "[DATE]" at bounding box center [122, 78] width 32 height 11
click at [300, 135] on div "1" at bounding box center [300, 131] width 14 height 8
type input "2025/08/01"
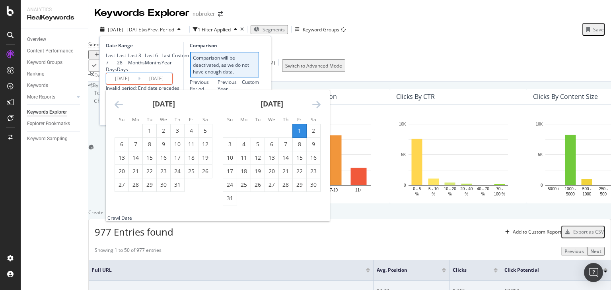
click at [151, 84] on input "2025/04/30" at bounding box center [156, 78] width 32 height 11
click at [231, 202] on div "31" at bounding box center [230, 198] width 14 height 8
type input "2025/08/31"
type input "2025/07/01"
type input "2025/07/31"
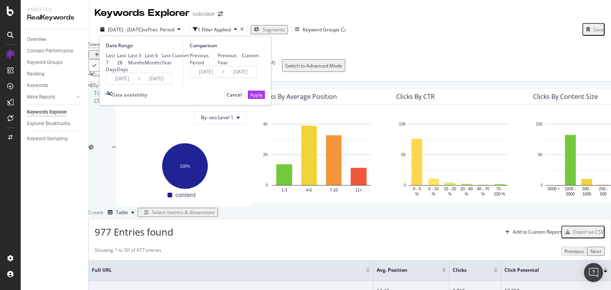
click at [167, 85] on div "2025/08/01 Navigate forward to interact with the calendar and select a date. Pr…" at bounding box center [139, 79] width 67 height 12
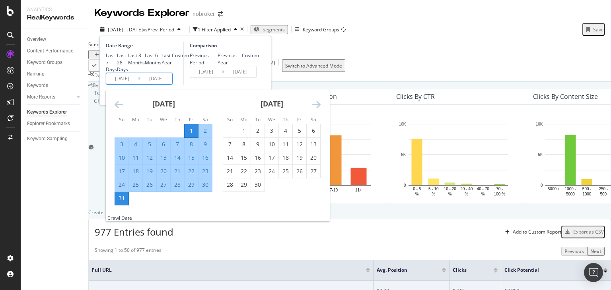
click at [163, 84] on input "2025/08/31" at bounding box center [156, 78] width 32 height 11
click at [215, 85] on div "Comparison Previous Period Previous Year Custom 2025/07/01 Navigate forward to …" at bounding box center [221, 63] width 76 height 43
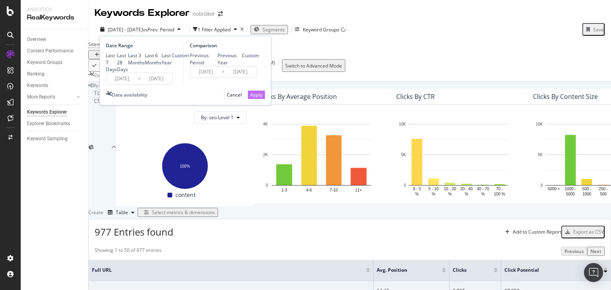
click at [259, 99] on button "Apply" at bounding box center [256, 95] width 17 height 8
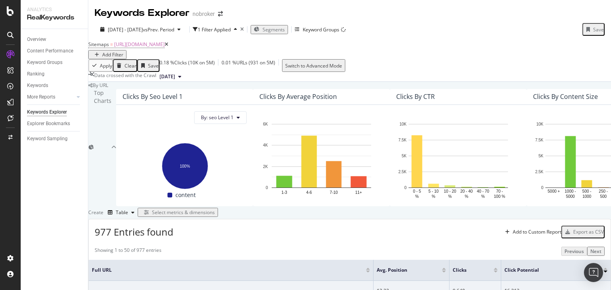
scroll to position [167, 0]
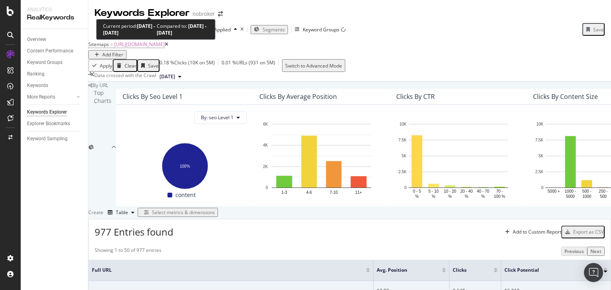
click at [143, 26] on span "[DATE] - [DATE]" at bounding box center [125, 29] width 35 height 7
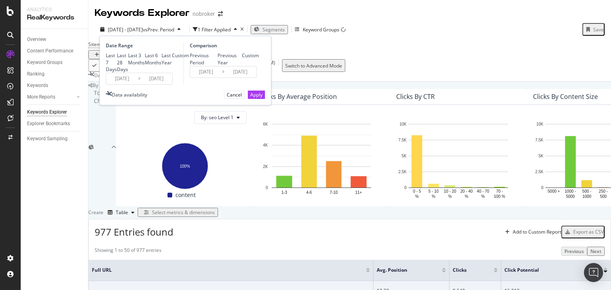
click at [153, 84] on input "2025/08/31" at bounding box center [156, 78] width 32 height 11
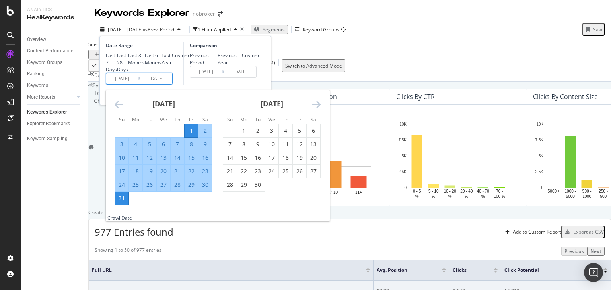
click at [205, 85] on div "Comparison Previous Period Previous Year Custom 2025/07/01 Navigate forward to …" at bounding box center [221, 63] width 76 height 43
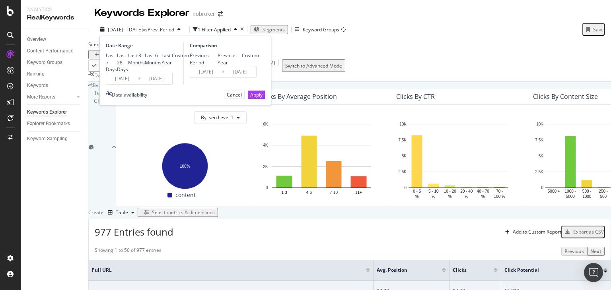
click at [299, 219] on div "977 Entries found Add to Custom Report Export as CSV" at bounding box center [350, 228] width 522 height 19
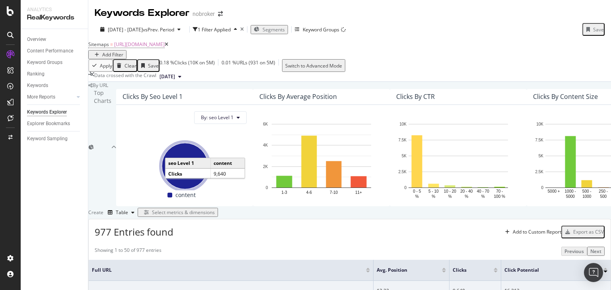
click at [184, 72] on button "[DATE]" at bounding box center [170, 77] width 28 height 10
click at [194, 118] on div "[DATE]" at bounding box center [182, 117] width 23 height 7
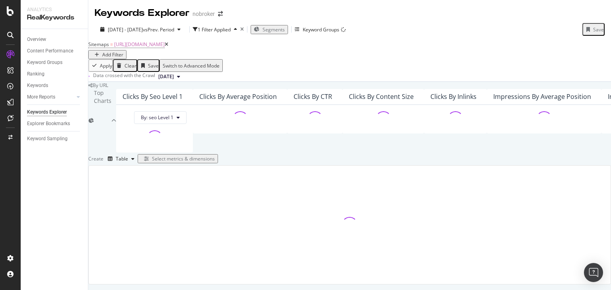
click at [111, 118] on div "Top Charts" at bounding box center [99, 121] width 23 height 64
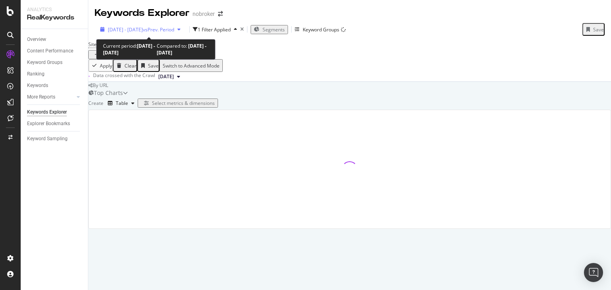
click at [143, 31] on span "[DATE] - [DATE]" at bounding box center [125, 29] width 35 height 7
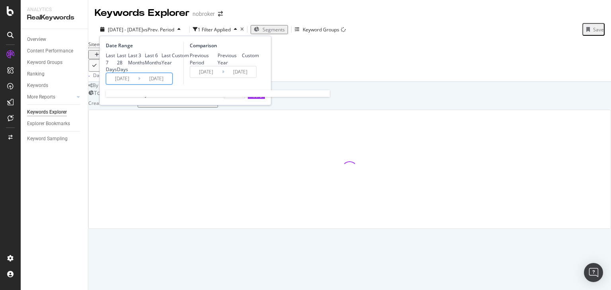
click at [151, 84] on input "2025/08/31" at bounding box center [156, 78] width 32 height 11
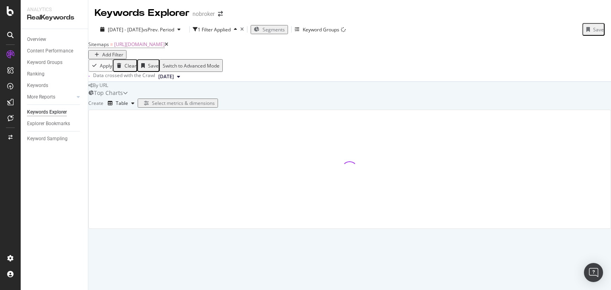
click at [299, 87] on div "By URL Top Charts Create Table Select metrics & dimensions" at bounding box center [349, 155] width 522 height 147
click at [174, 80] on span "[DATE]" at bounding box center [166, 76] width 16 height 7
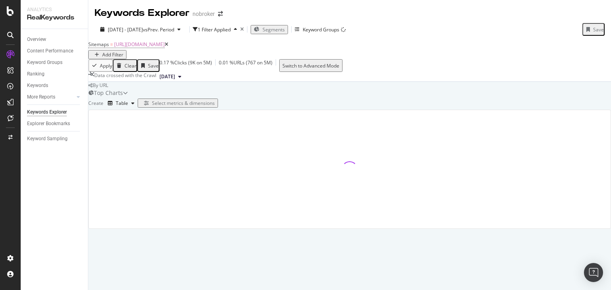
click at [316, 89] on div "By URL" at bounding box center [349, 85] width 522 height 7
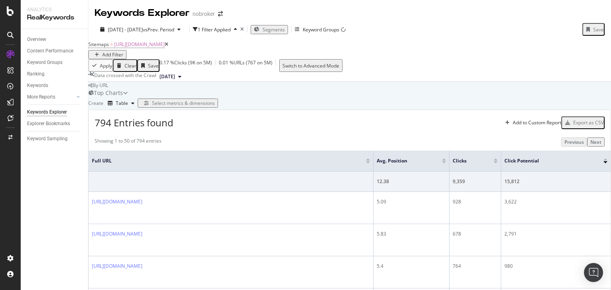
click at [175, 80] on span "[DATE]" at bounding box center [167, 76] width 16 height 7
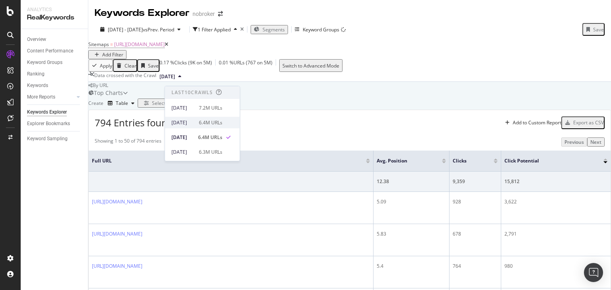
click at [194, 121] on div "[DATE]" at bounding box center [182, 122] width 23 height 7
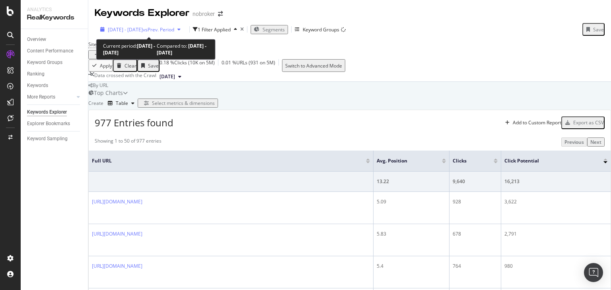
click at [144, 33] on div "2025 Aug. 1st - Aug. 31st vs Prev. Period" at bounding box center [140, 29] width 87 height 7
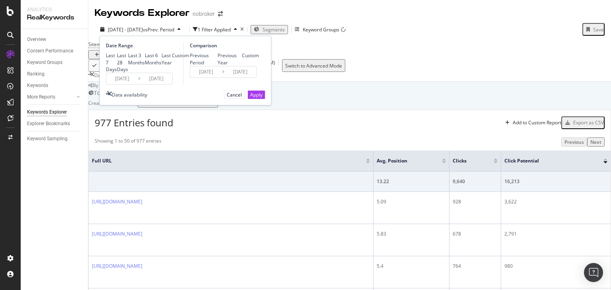
click at [159, 84] on input "2025/08/31" at bounding box center [156, 78] width 32 height 11
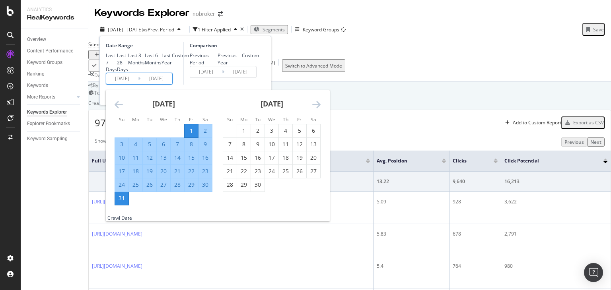
click at [342, 89] on div "By URL" at bounding box center [349, 85] width 522 height 7
